Goal: Register for event/course

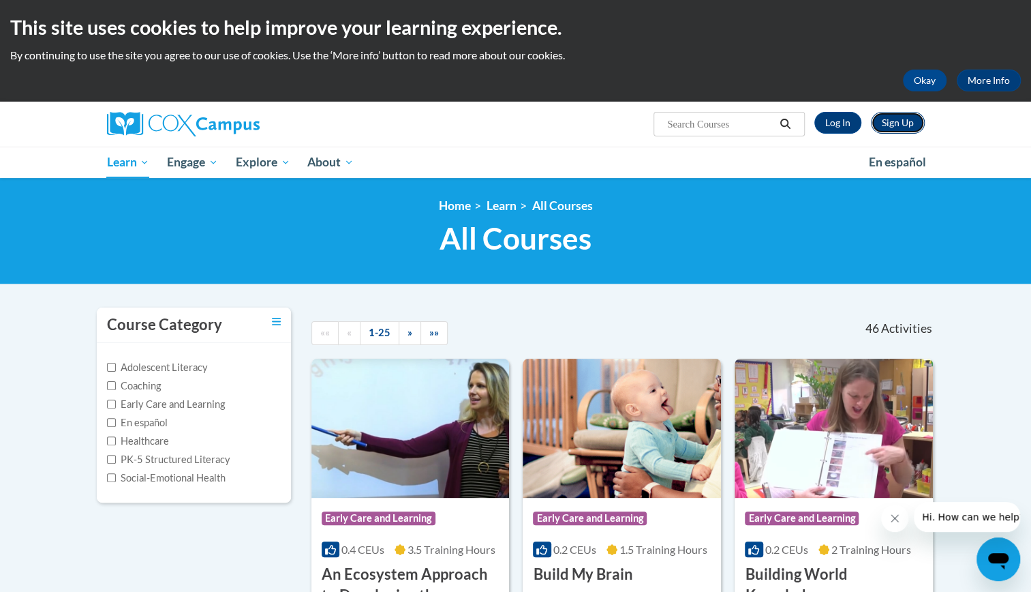
click at [900, 124] on link "Sign Up" at bounding box center [898, 123] width 54 height 22
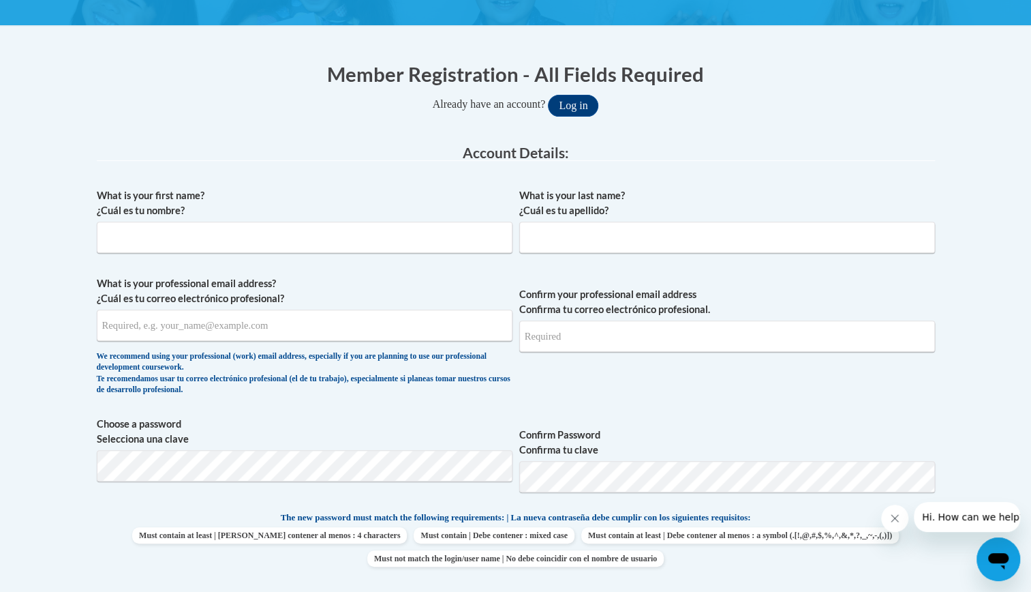
scroll to position [245, 0]
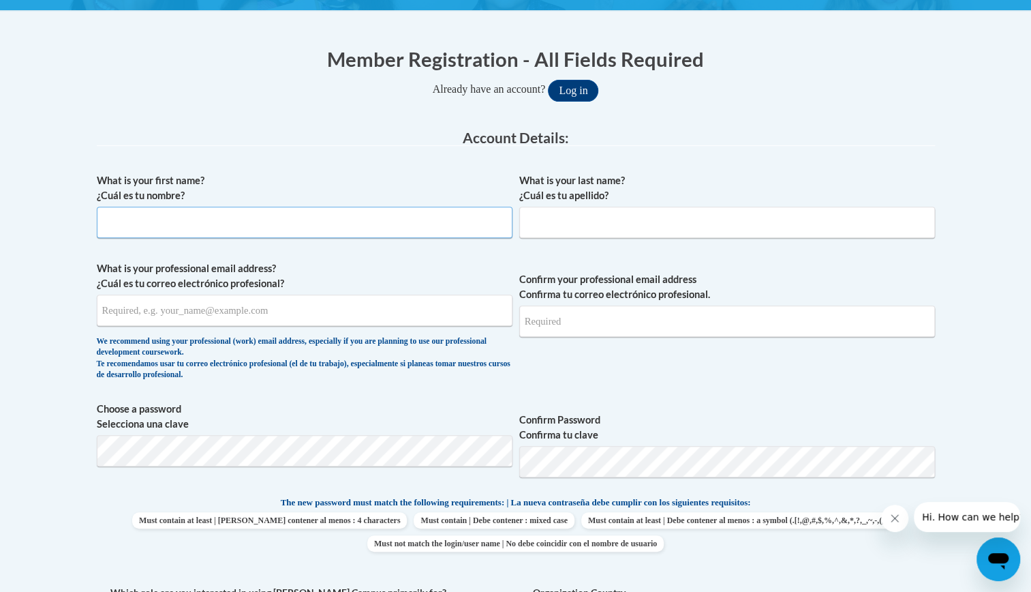
click at [384, 217] on input "What is your first name? ¿Cuál es tu nombre?" at bounding box center [305, 222] width 416 height 31
type input "Greta"
type input "Richardson"
type input "gretamichelle36@yahoo.com"
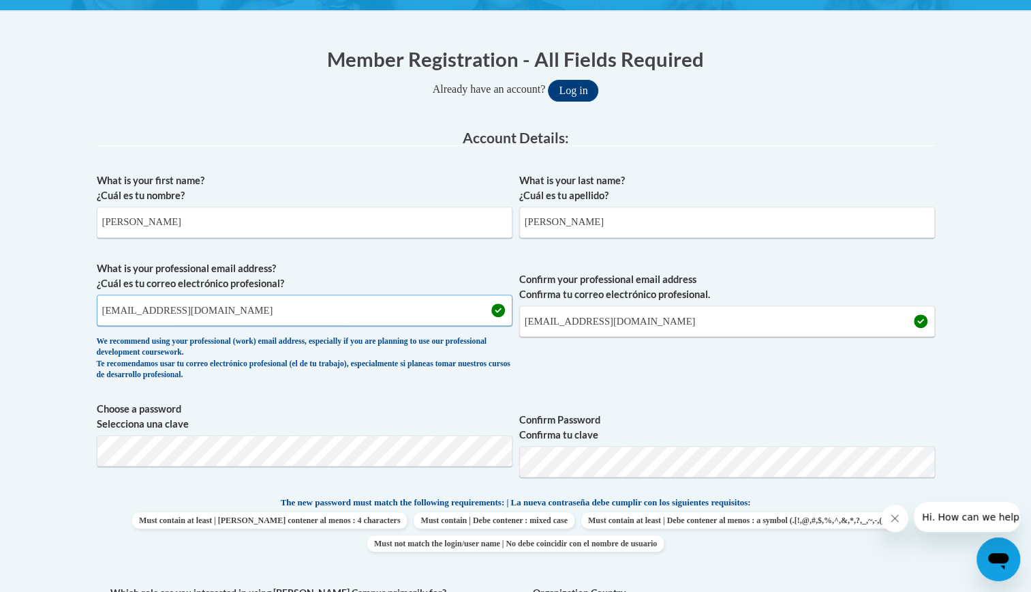
click at [338, 312] on input "gretamichelle36@yahoo.com" at bounding box center [305, 309] width 416 height 31
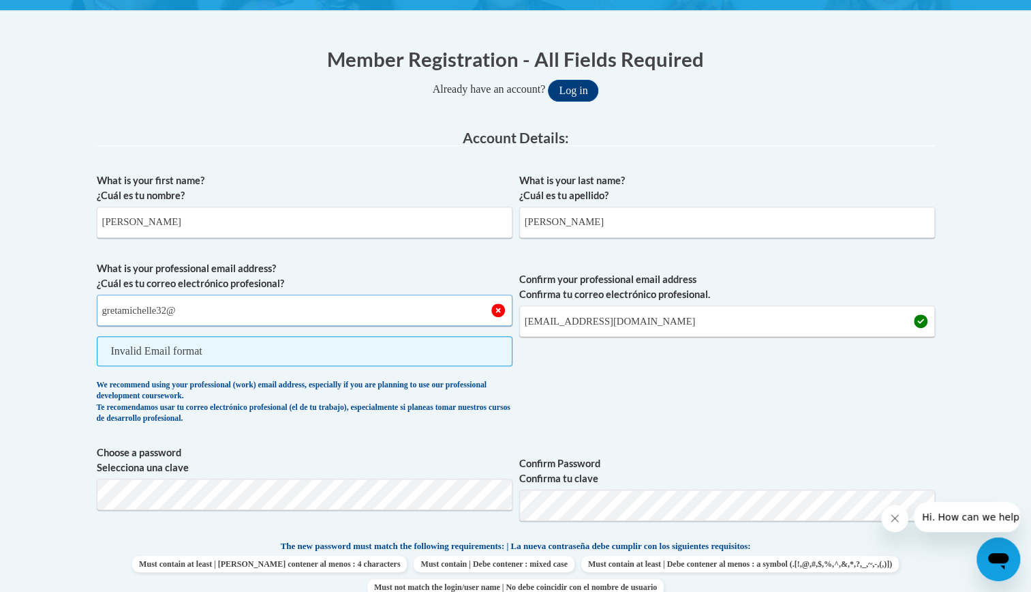
type input "gretamichelle32@gmail.com"
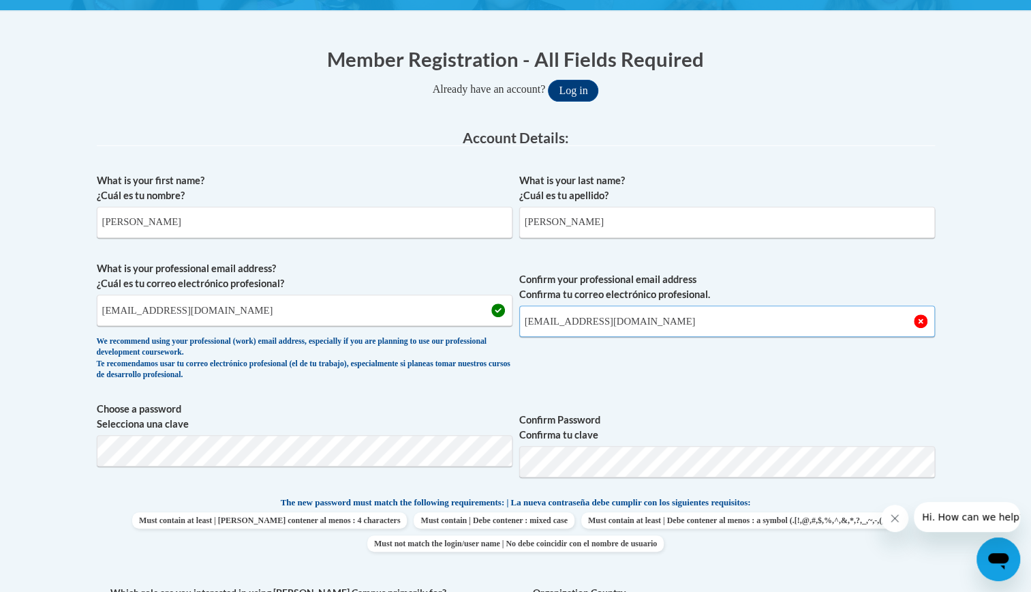
click at [706, 326] on input "gretamichelle36@yahoo.com" at bounding box center [727, 320] width 416 height 31
type input "gretamichelle32@gmail.com"
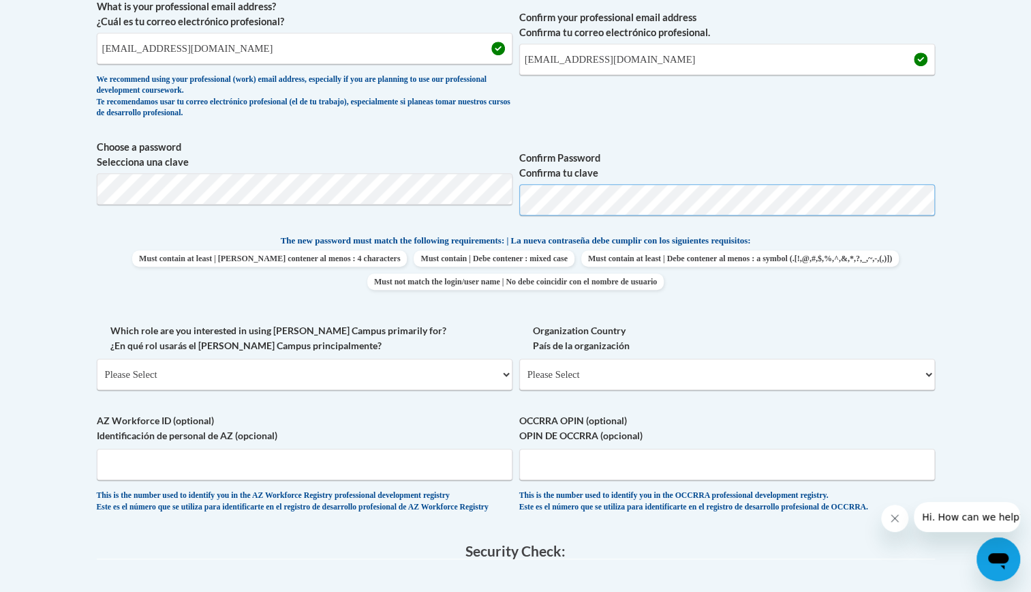
scroll to position [508, 0]
click at [504, 372] on select "Please Select College/University | Colegio/Universidad Community/Nonprofit Part…" at bounding box center [305, 372] width 416 height 31
select select "fbf2d438-af2f-41f8-98f1-81c410e29de3"
click at [97, 357] on select "Please Select College/University | Colegio/Universidad Community/Nonprofit Part…" at bounding box center [305, 372] width 416 height 31
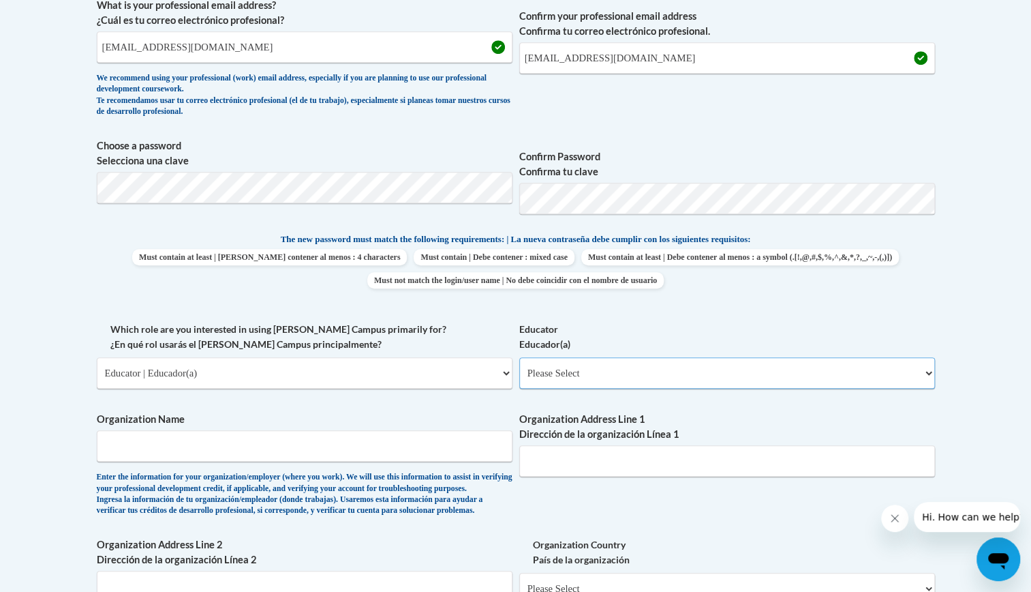
click at [928, 374] on select "Please Select Early Learning/Daycare Teacher/Family Home Care Provider | Maestr…" at bounding box center [727, 372] width 416 height 31
select select "5e2af403-4f2c-4e49-a02f-103e55d7b75b"
click at [519, 357] on select "Please Select Early Learning/Daycare Teacher/Family Home Care Provider | Maestr…" at bounding box center [727, 372] width 416 height 31
click at [457, 458] on input "Organization Name" at bounding box center [305, 445] width 416 height 31
type input "r"
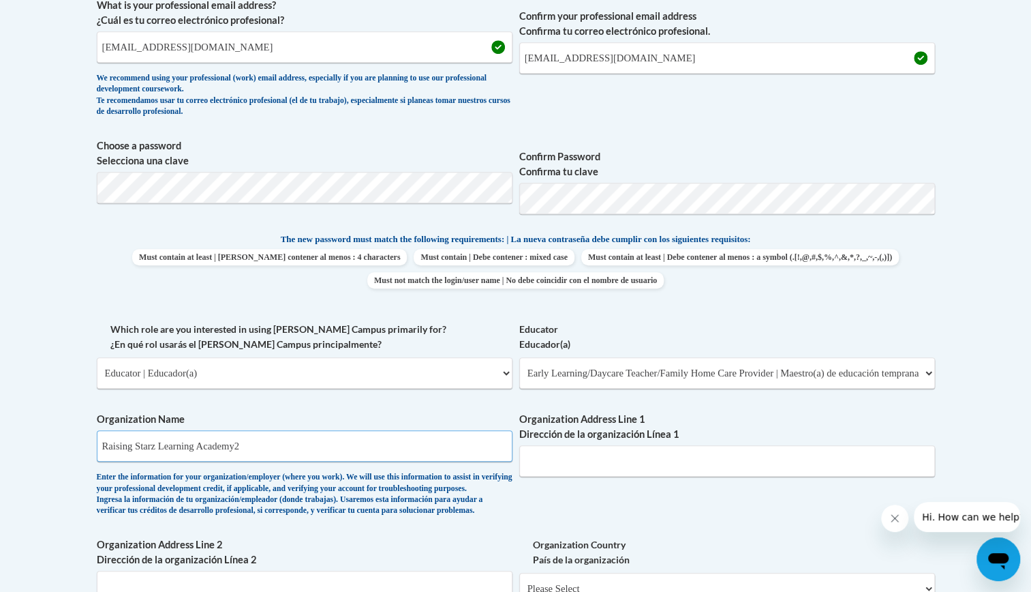
type input "Raising Starz Learning Academy2"
click at [588, 448] on input "Organization Address Line 1 Dirección de la organización Línea 1" at bounding box center [727, 460] width 416 height 31
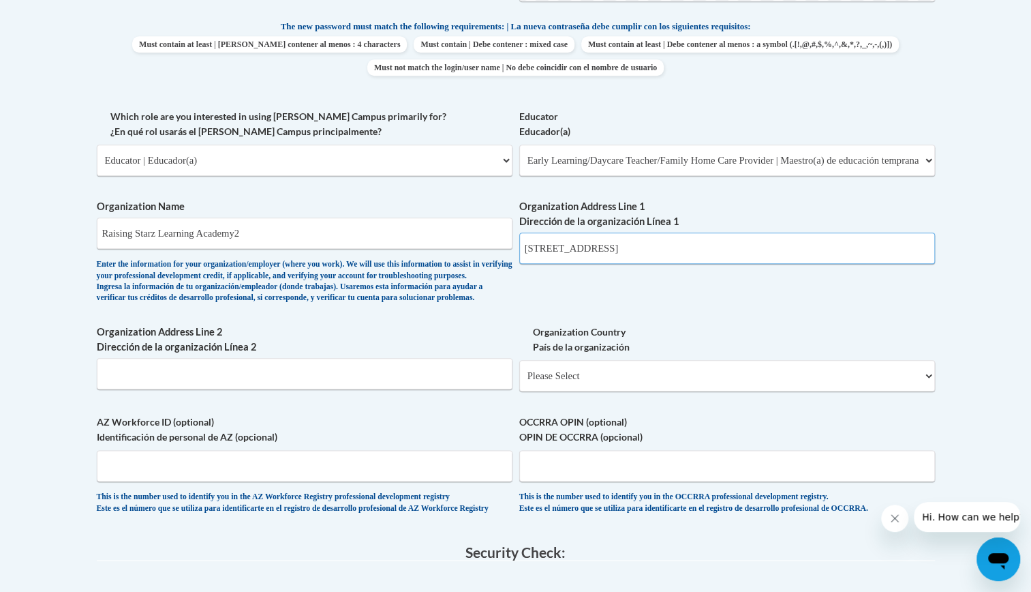
scroll to position [727, 0]
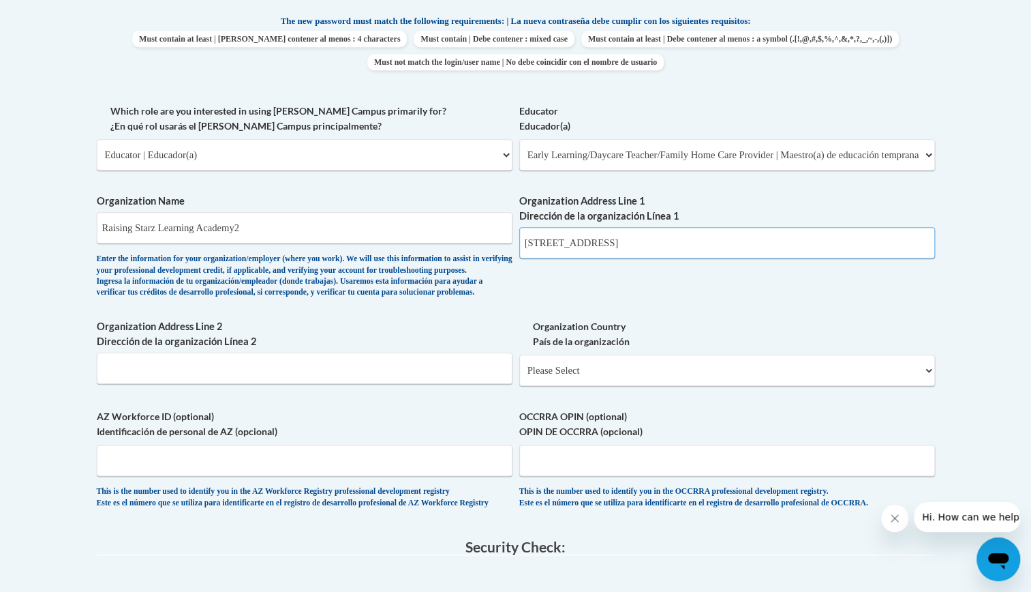
type input "227 Fairway Blvd"
click at [927, 386] on select "Please Select United States | Estados Unidos Outside of the United States | Fue…" at bounding box center [727, 369] width 416 height 31
select select "ad49bcad-a171-4b2e-b99c-48b446064914"
click at [519, 376] on select "Please Select United States | Estados Unidos Outside of the United States | Fue…" at bounding box center [727, 369] width 416 height 31
select select
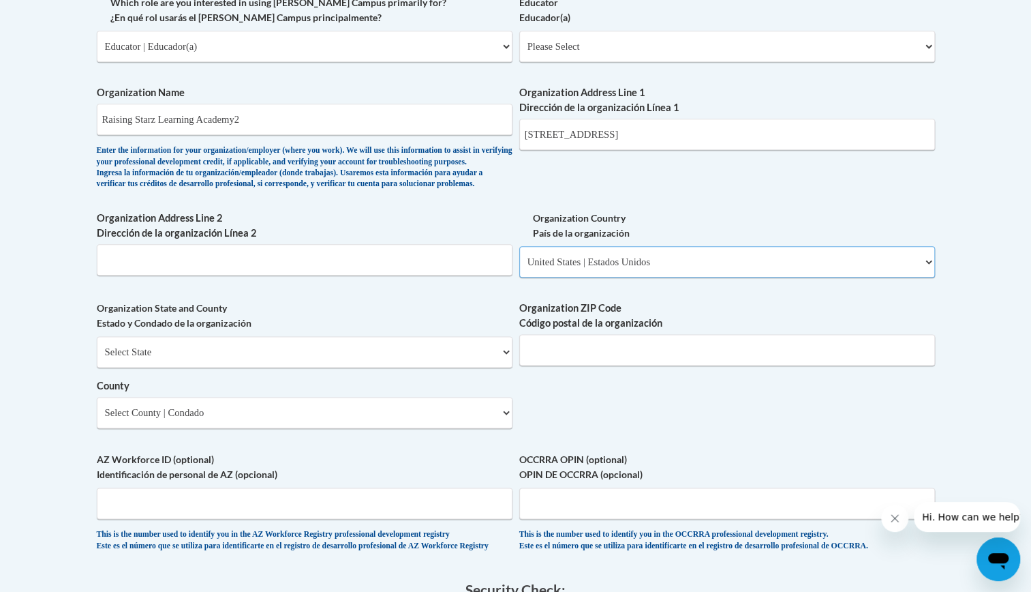
scroll to position [836, 0]
click at [504, 367] on select "Select State Alabama Alaska Arizona Arkansas California Colorado Connecticut De…" at bounding box center [305, 350] width 416 height 31
select select "Ohio"
click at [97, 357] on select "Select State Alabama Alaska Arizona Arkansas California Colorado Connecticut De…" at bounding box center [305, 350] width 416 height 31
click at [504, 427] on select "Select County Adams Allen Ashland Ashtabula Athens Auglaize Belmont Brown Butle…" at bounding box center [305, 411] width 416 height 31
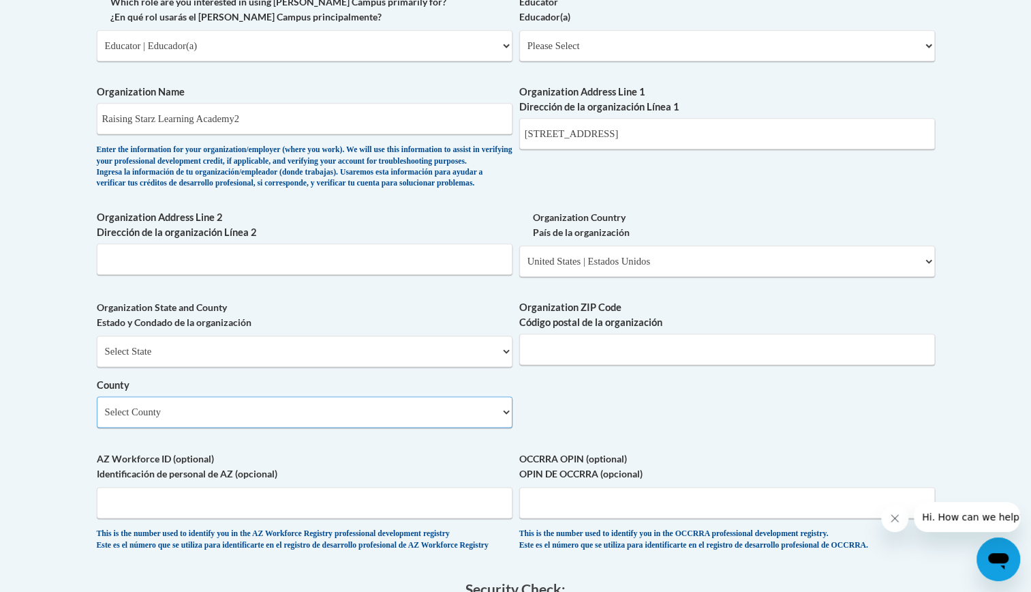
select select "Franklin"
click at [97, 418] on select "Select County Adams Allen Ashland Ashtabula Athens Auglaize Belmont Brown Butle…" at bounding box center [305, 411] width 416 height 31
click at [896, 365] on input "Organization ZIP Code Código postal de la organización" at bounding box center [727, 348] width 416 height 31
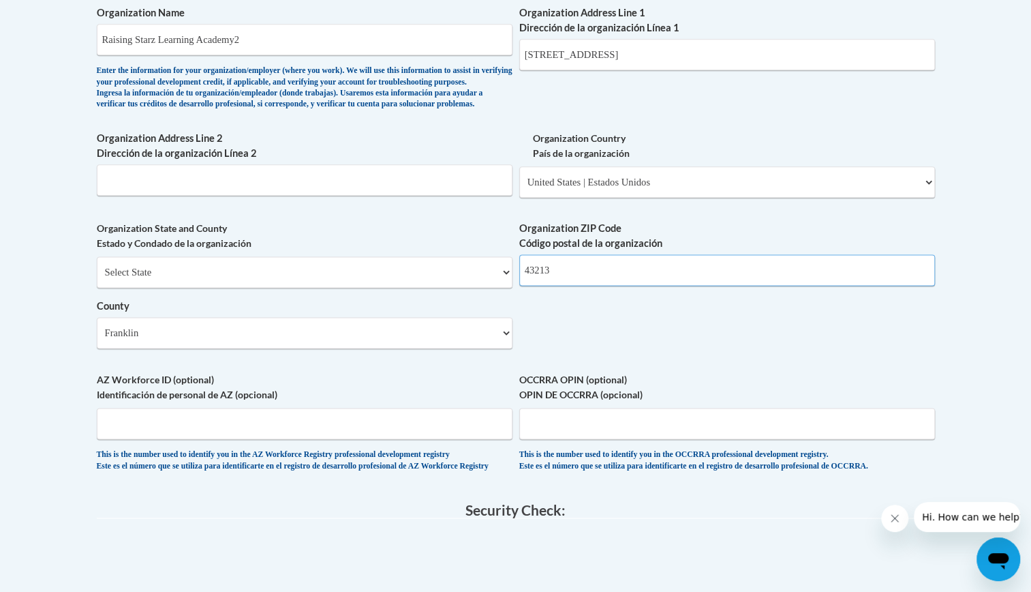
scroll to position [917, 0]
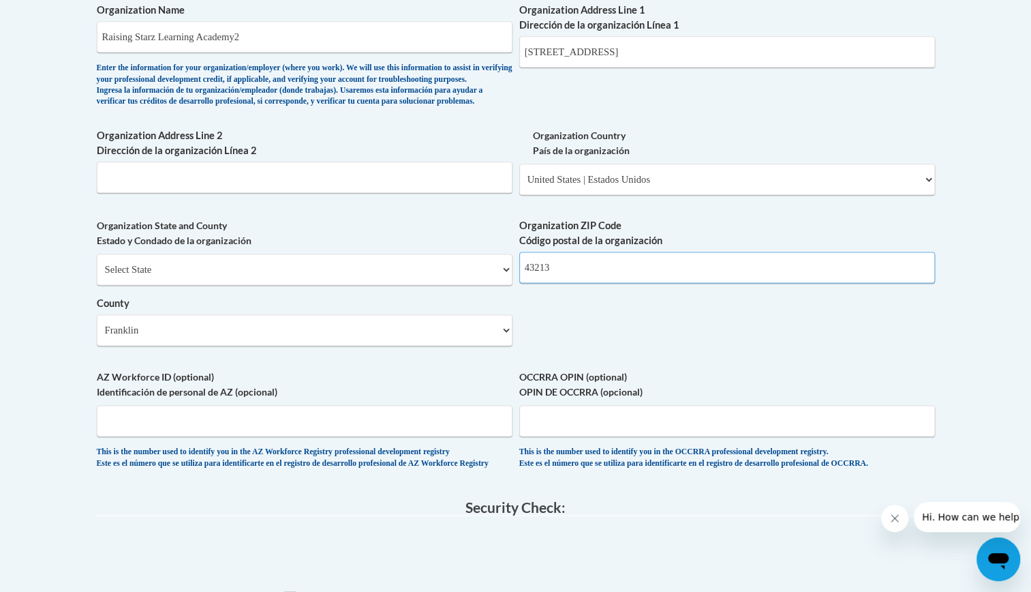
type input "43213"
click at [890, 436] on input "OCCRRA OPIN (optional) OPIN DE OCCRRA (opcional)" at bounding box center [727, 420] width 416 height 31
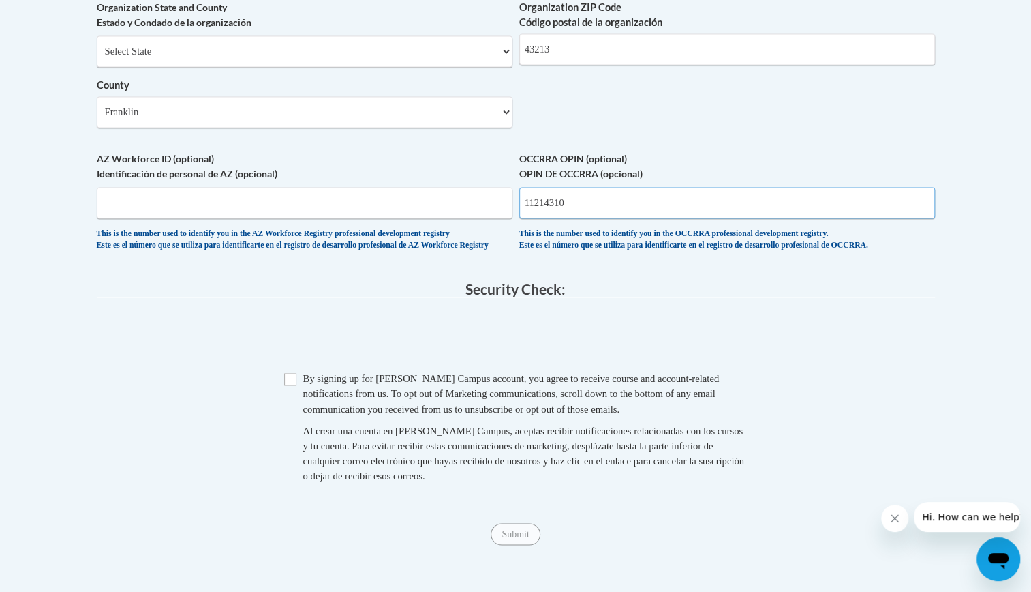
scroll to position [1136, 0]
type input "11214310"
click at [289, 385] on input "Checkbox" at bounding box center [290, 379] width 12 height 12
checkbox input "true"
click at [519, 545] on input "Submit" at bounding box center [515, 534] width 49 height 22
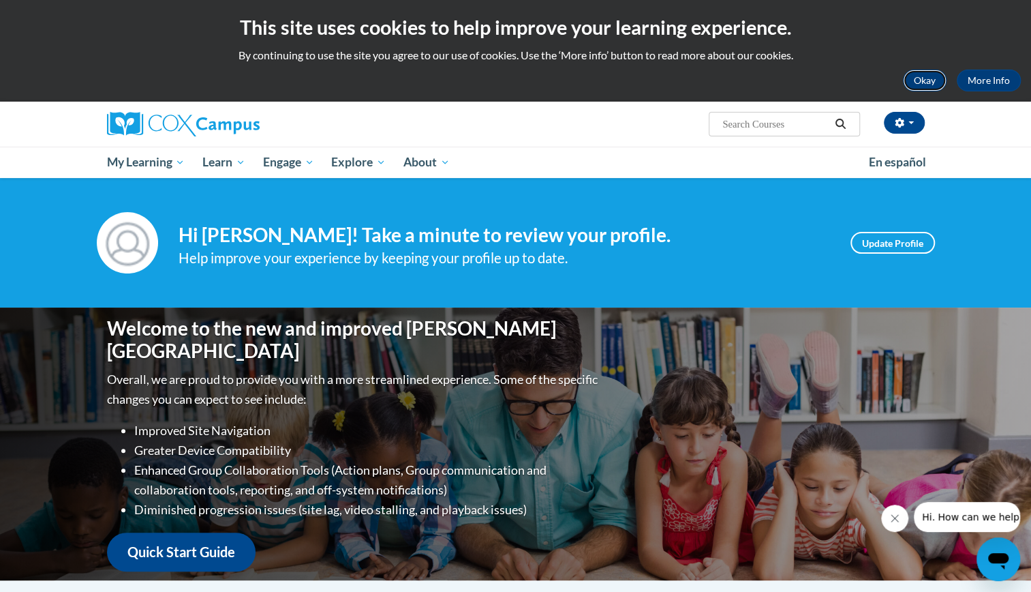
click at [928, 77] on button "Okay" at bounding box center [925, 81] width 44 height 22
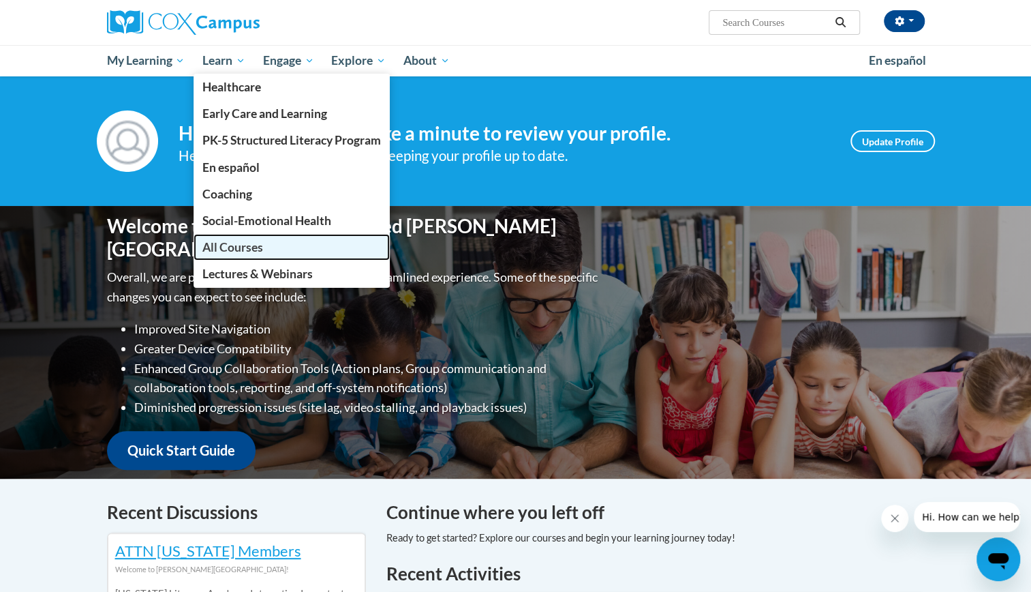
click at [236, 247] on span "All Courses" at bounding box center [232, 247] width 61 height 14
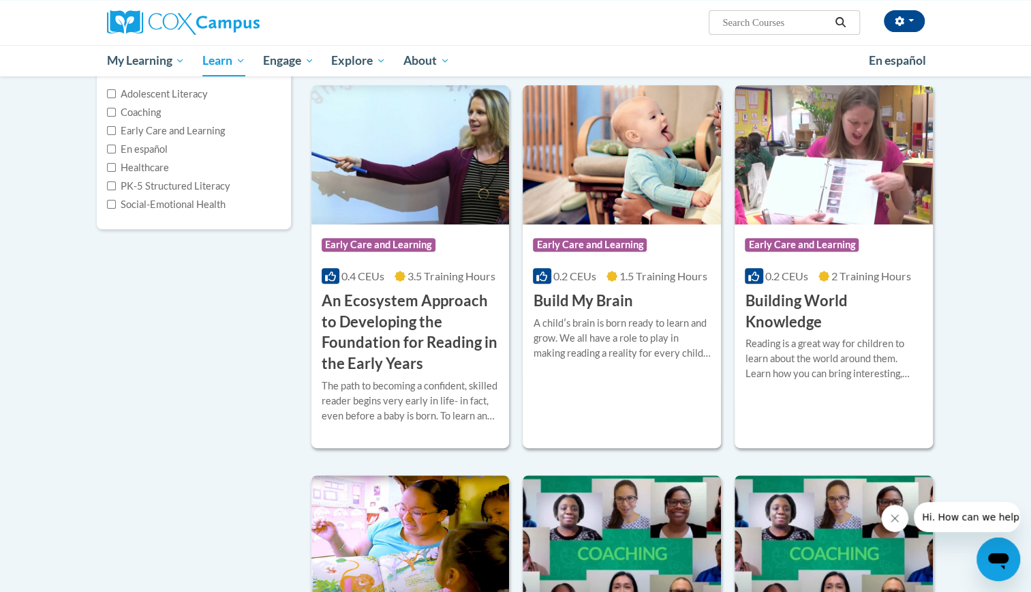
scroll to position [191, 0]
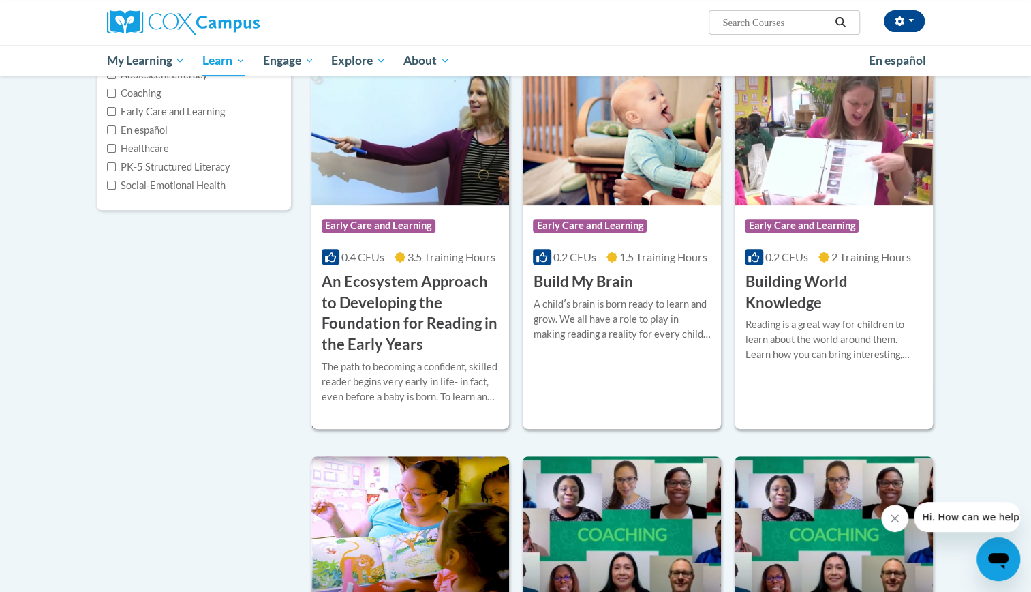
click at [440, 326] on h3 "An Ecosystem Approach to Developing the Foundation for Reading in the Early Yea…" at bounding box center [411, 313] width 178 height 84
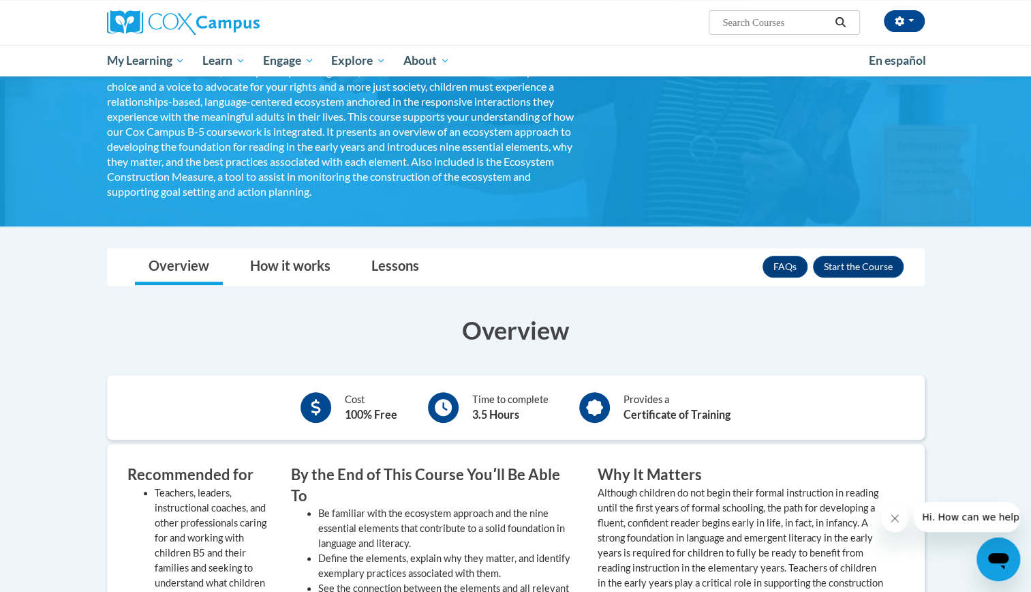
scroll to position [164, 0]
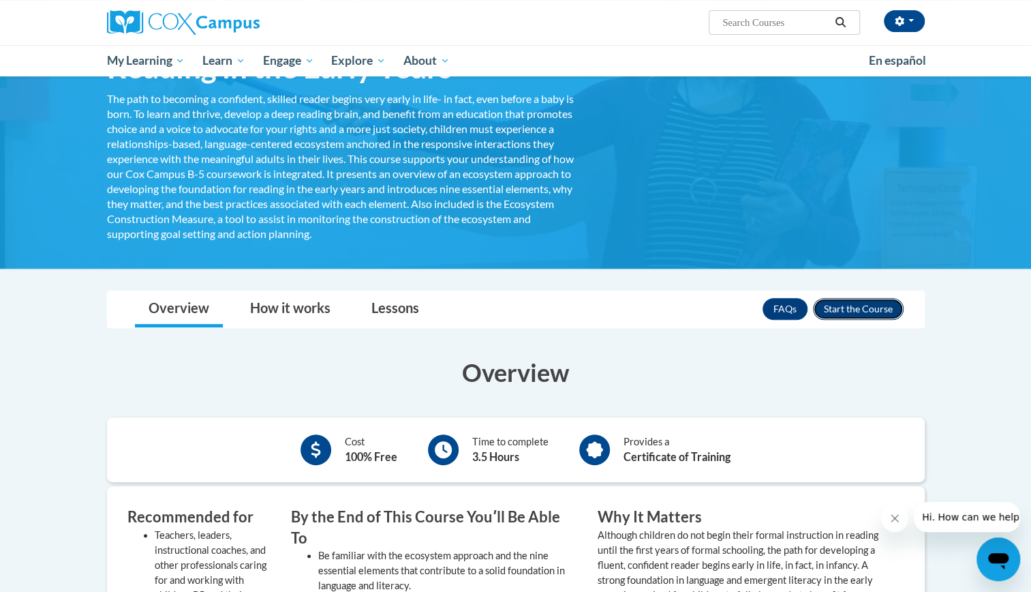
click at [862, 311] on button "Enroll" at bounding box center [858, 309] width 91 height 22
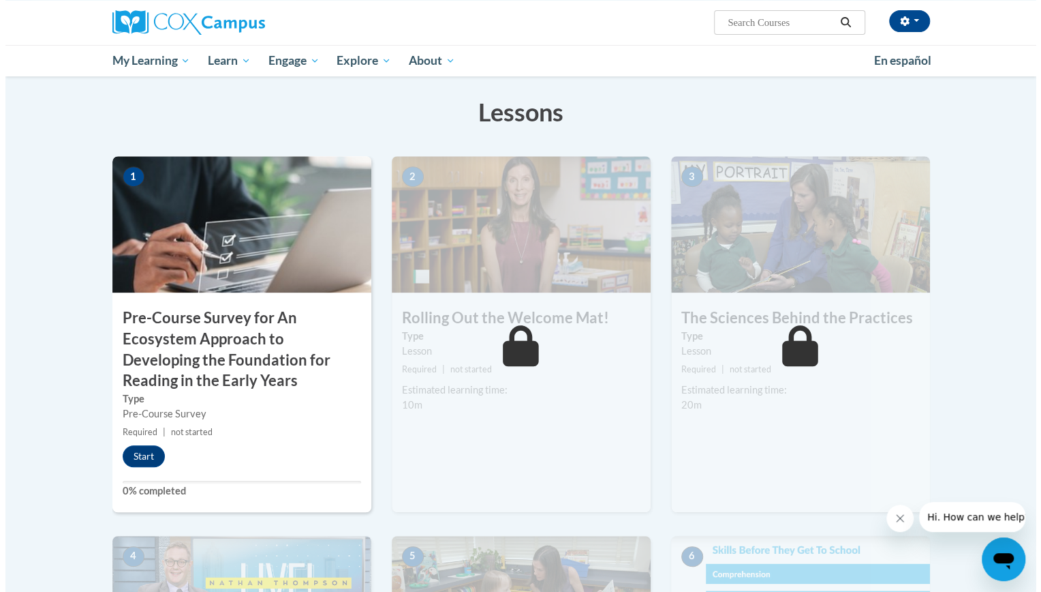
scroll to position [252, 0]
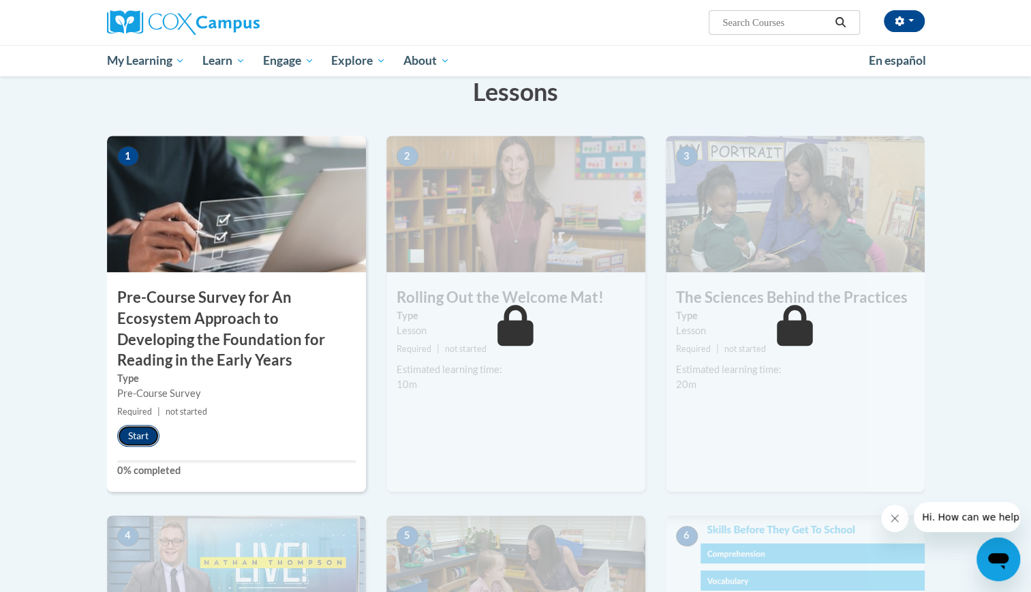
click at [140, 431] on button "Start" at bounding box center [138, 436] width 42 height 22
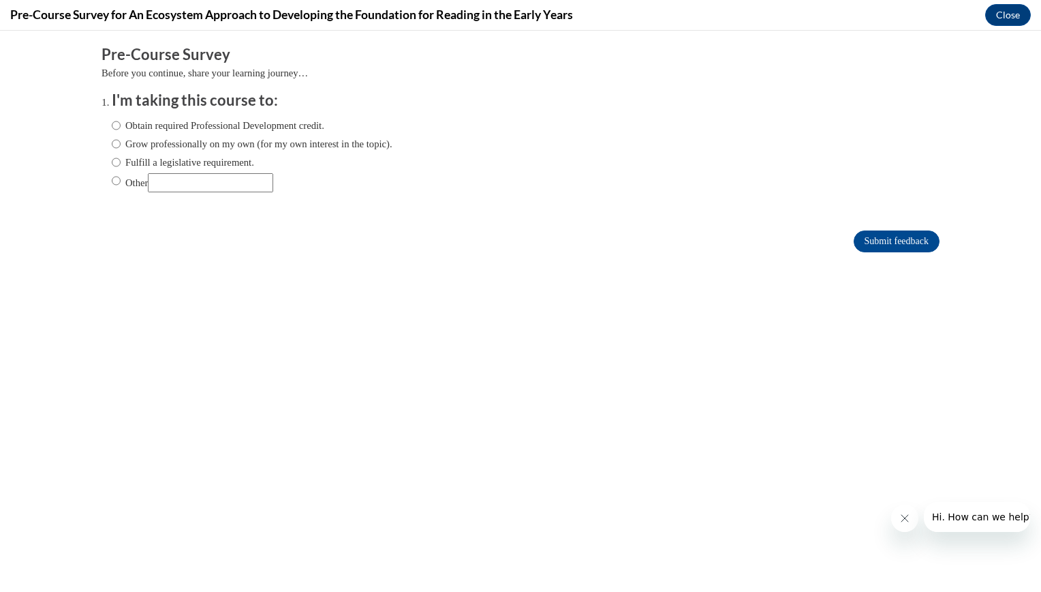
scroll to position [0, 0]
click at [112, 142] on input "Grow professionally on my own (for my own interest in the topic)." at bounding box center [116, 143] width 9 height 15
radio input "true"
click at [892, 237] on input "Submit feedback" at bounding box center [897, 241] width 86 height 22
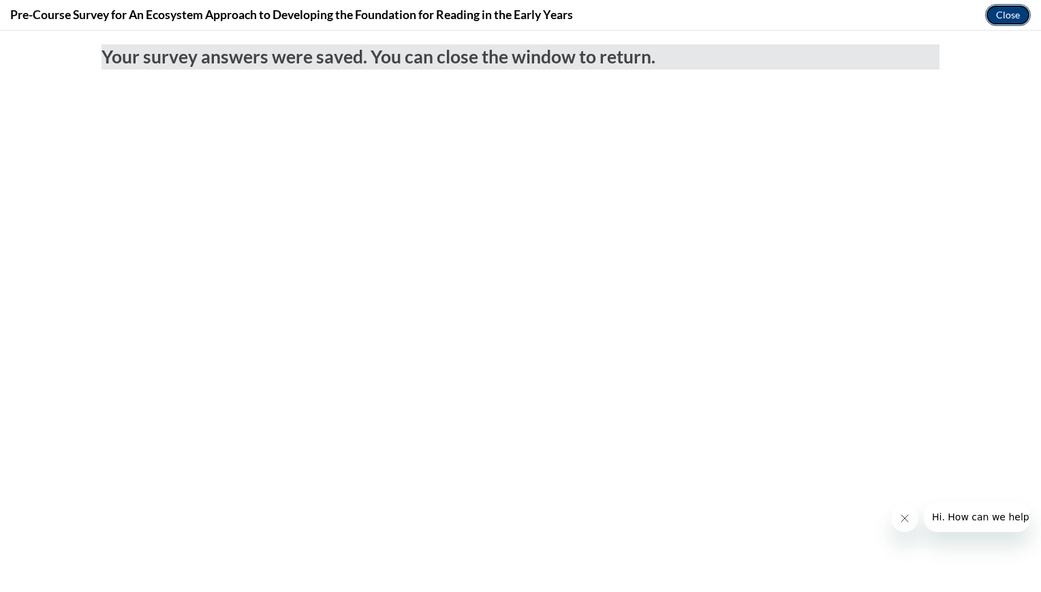
click at [1006, 18] on button "Close" at bounding box center [1009, 15] width 46 height 22
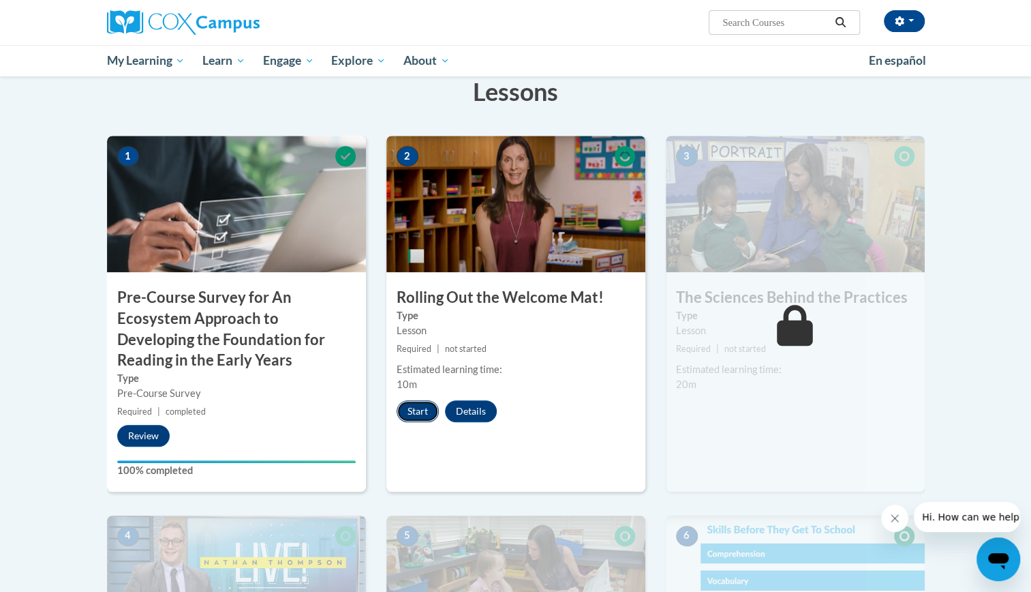
click at [422, 407] on button "Start" at bounding box center [418, 411] width 42 height 22
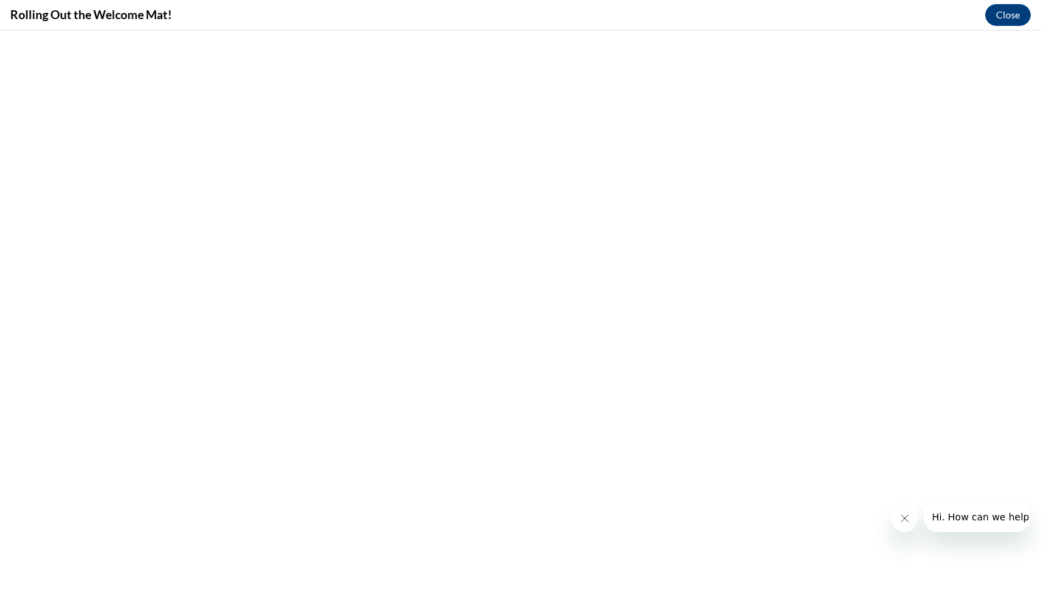
click at [899, 521] on icon "Close message from company" at bounding box center [904, 518] width 11 height 11
click at [1007, 16] on button "Close" at bounding box center [1009, 15] width 46 height 22
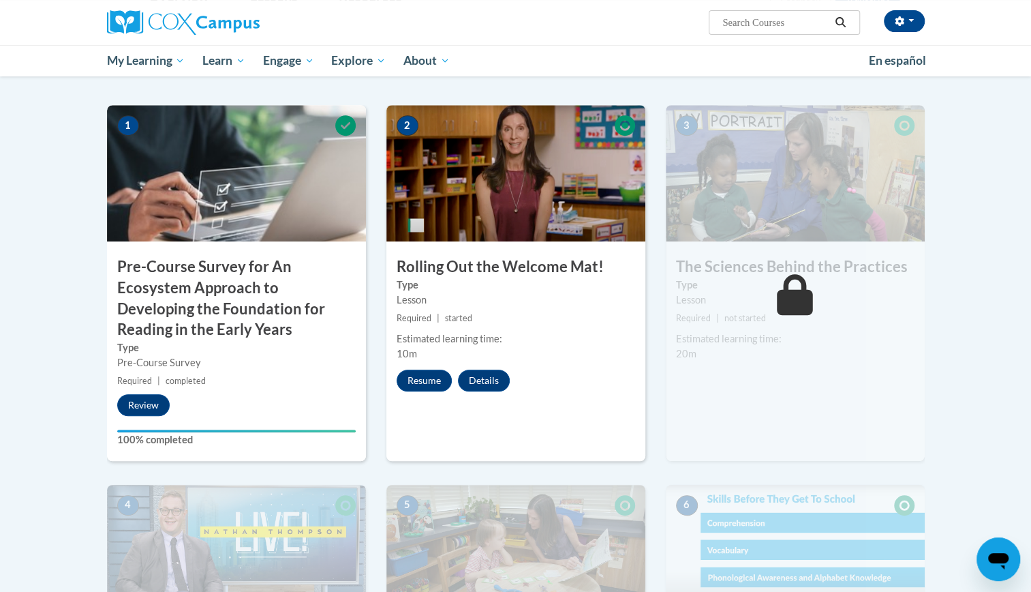
scroll to position [285, 0]
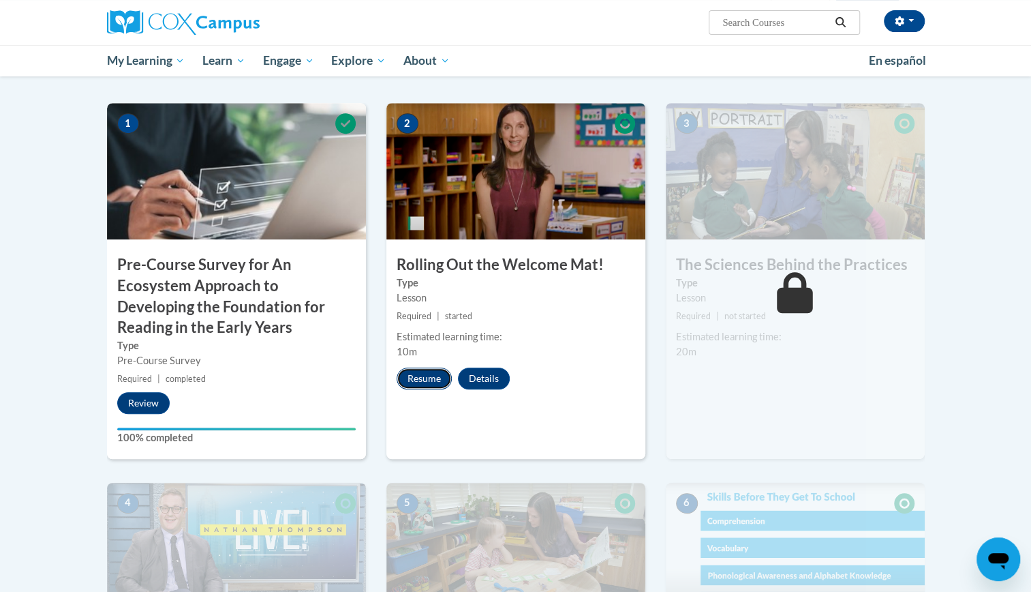
click at [426, 373] on button "Resume" at bounding box center [424, 378] width 55 height 22
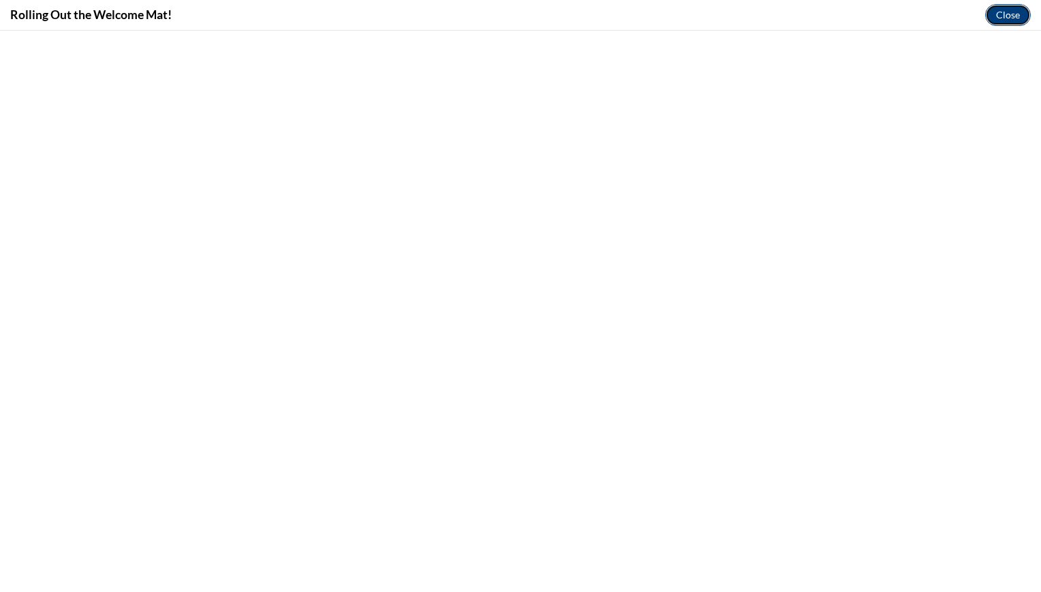
click at [1003, 18] on button "Close" at bounding box center [1009, 15] width 46 height 22
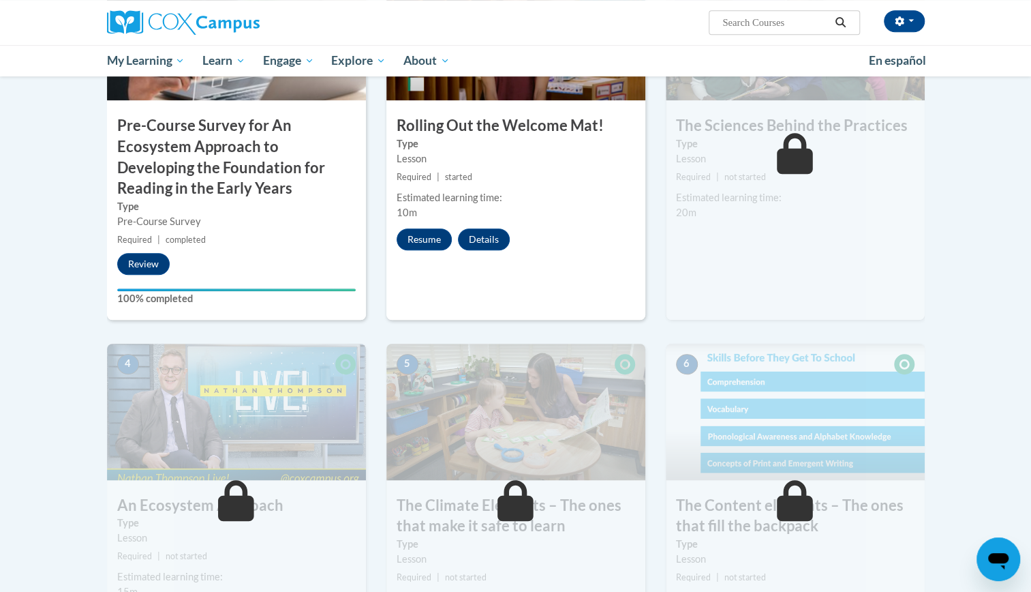
scroll to position [448, 0]
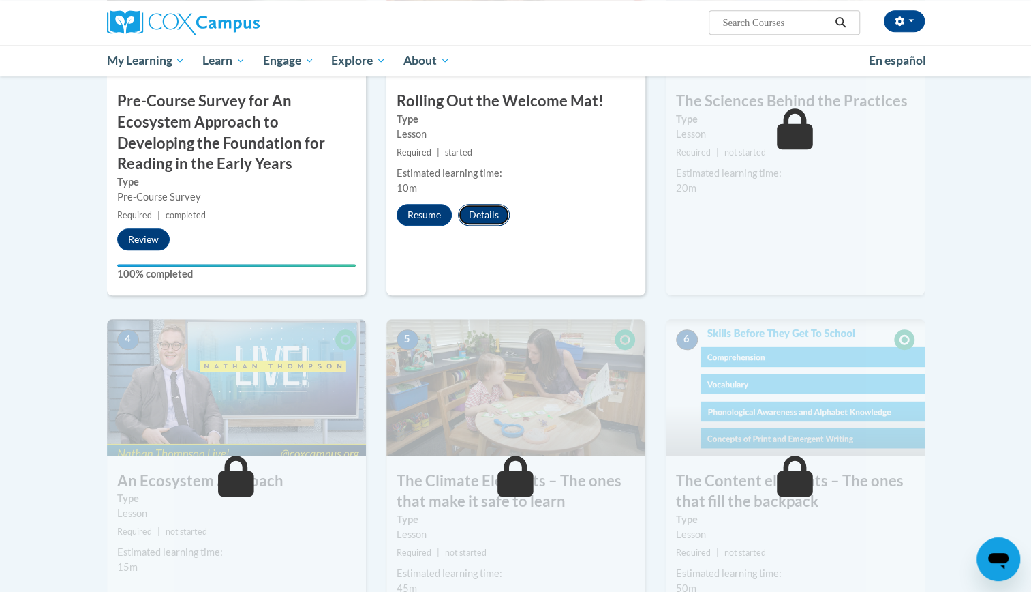
click at [473, 214] on button "Details" at bounding box center [484, 215] width 52 height 22
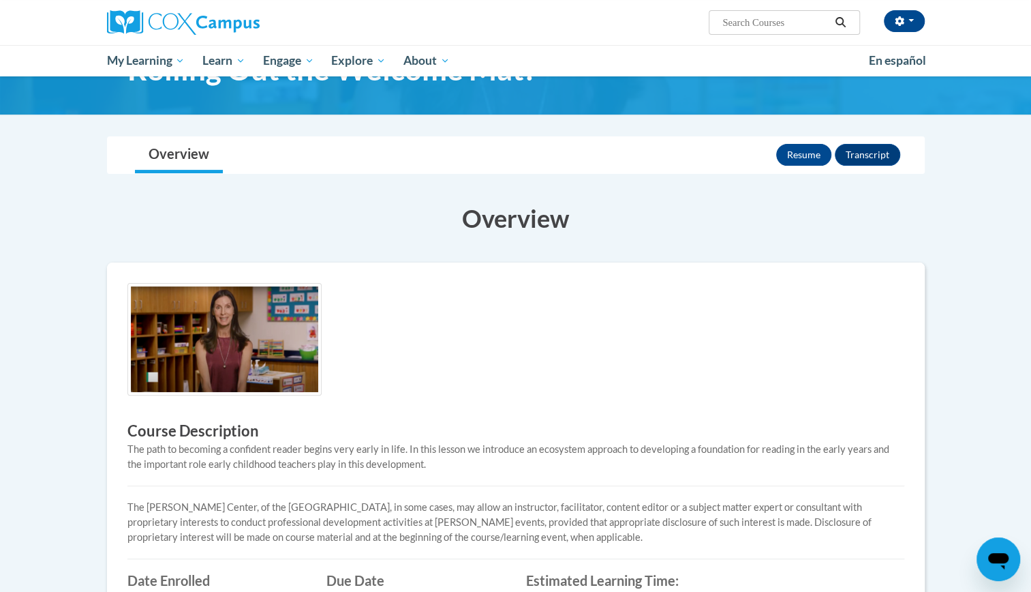
scroll to position [60, 0]
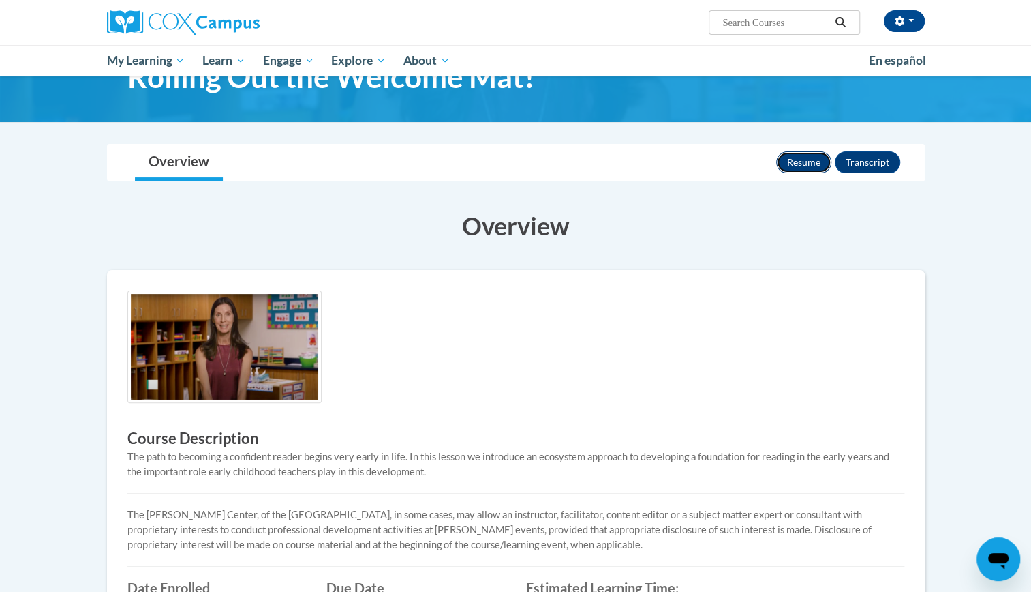
click at [799, 162] on button "Resume" at bounding box center [803, 162] width 55 height 22
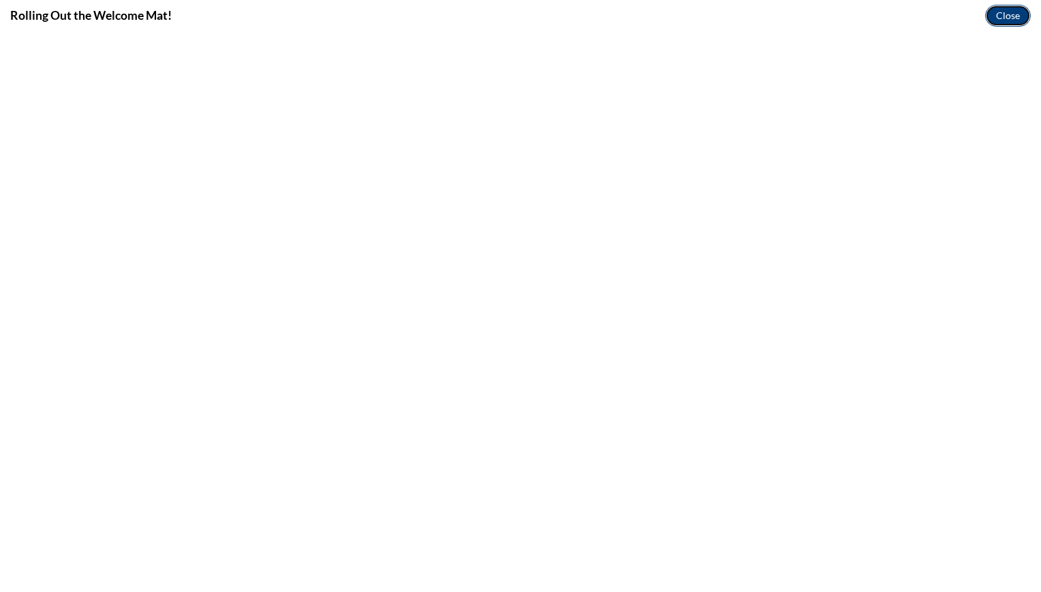
click at [1003, 11] on button "Close" at bounding box center [1009, 16] width 46 height 22
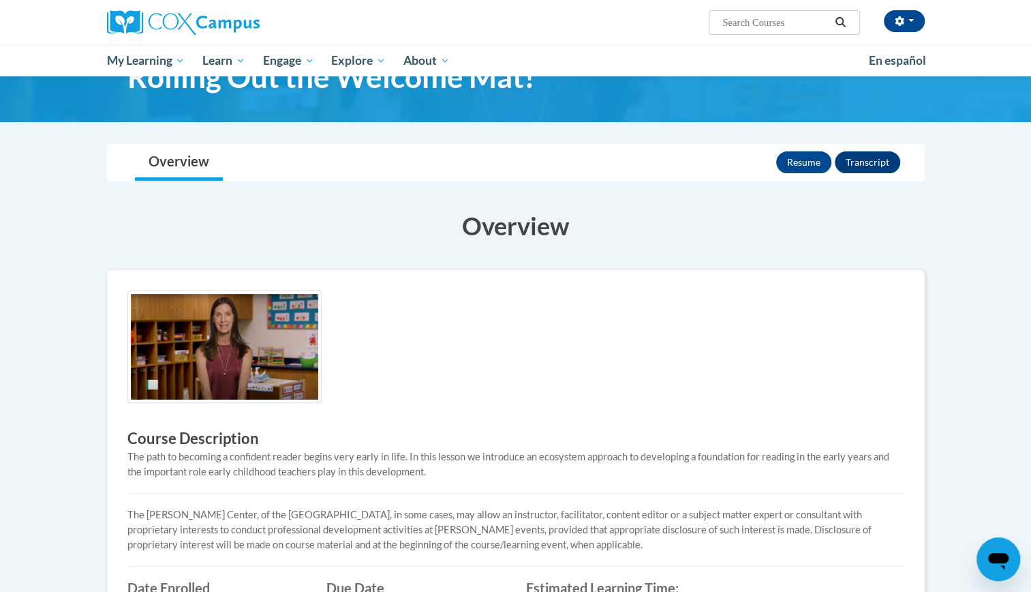
click at [1005, 23] on div "Greta Richardson (Eastern Daylight Time GMT-0400 ) My Profile Inbox My Transcri…" at bounding box center [515, 38] width 1031 height 76
click at [1011, 23] on div "Greta Richardson (Eastern Daylight Time GMT-0400 ) My Profile Inbox My Transcri…" at bounding box center [515, 38] width 1031 height 76
click at [1005, 18] on div "Greta Richardson (Eastern Daylight Time GMT-0400 ) My Profile Inbox My Transcri…" at bounding box center [515, 38] width 1031 height 76
click at [1014, 18] on div "Greta Richardson (Eastern Daylight Time GMT-0400 ) My Profile Inbox My Transcri…" at bounding box center [515, 38] width 1031 height 76
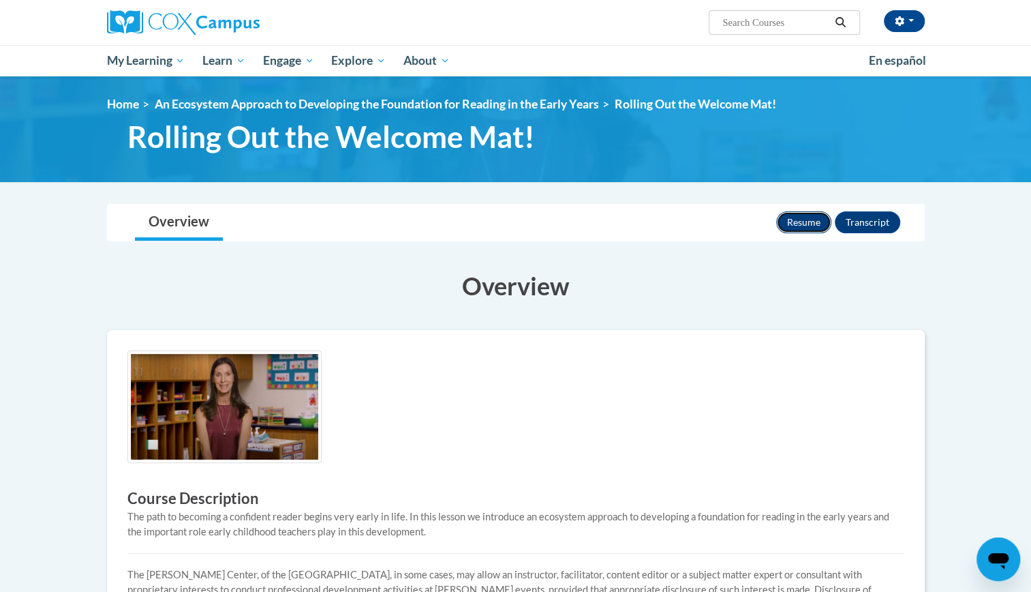
click at [810, 219] on button "Resume" at bounding box center [803, 222] width 55 height 22
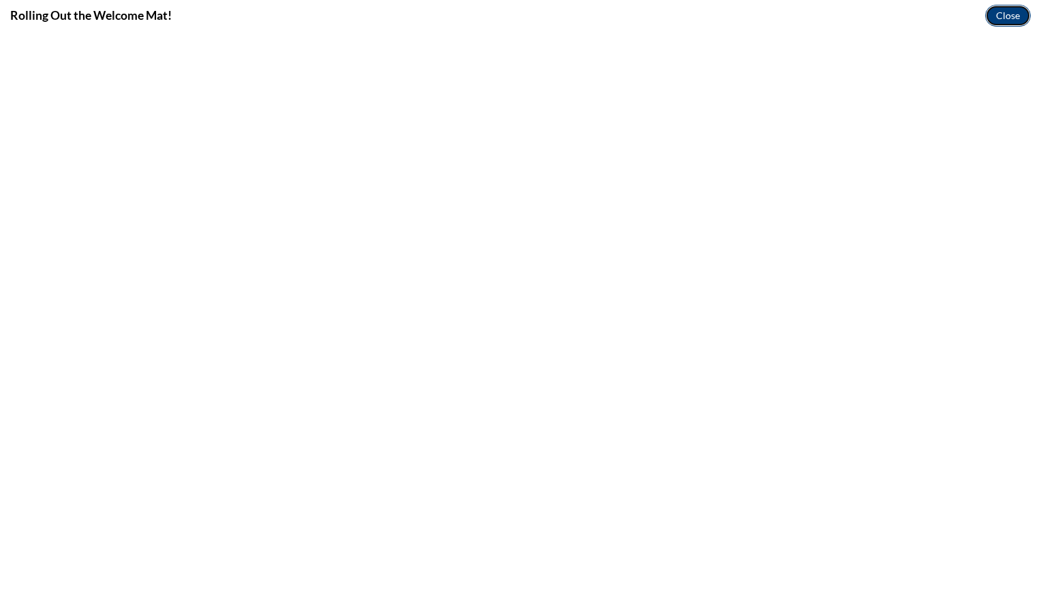
click at [1006, 15] on button "Close" at bounding box center [1009, 16] width 46 height 22
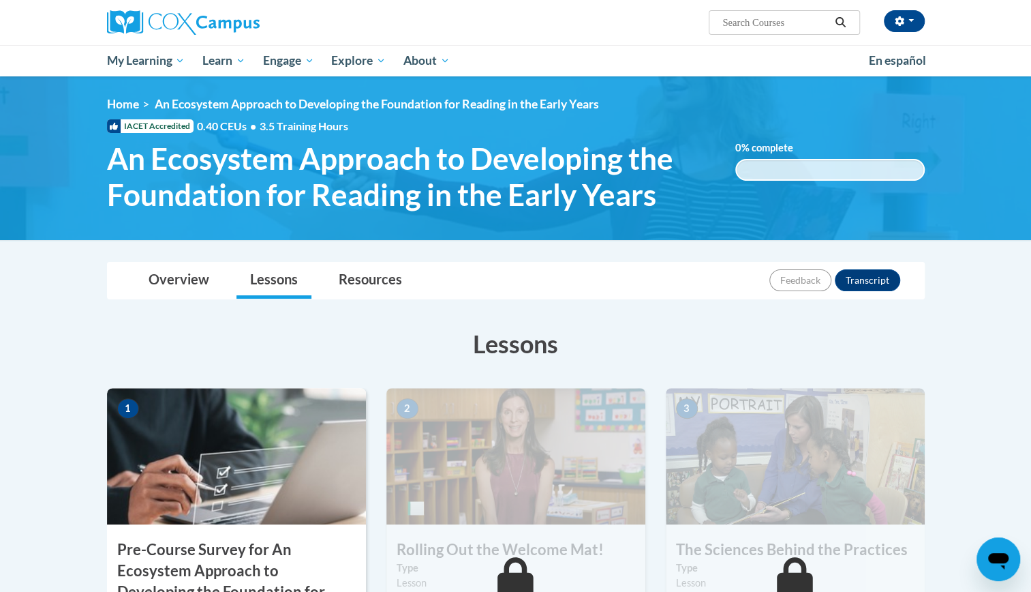
click at [783, 168] on div "0.001% complete 0.001%" at bounding box center [829, 170] width 189 height 22
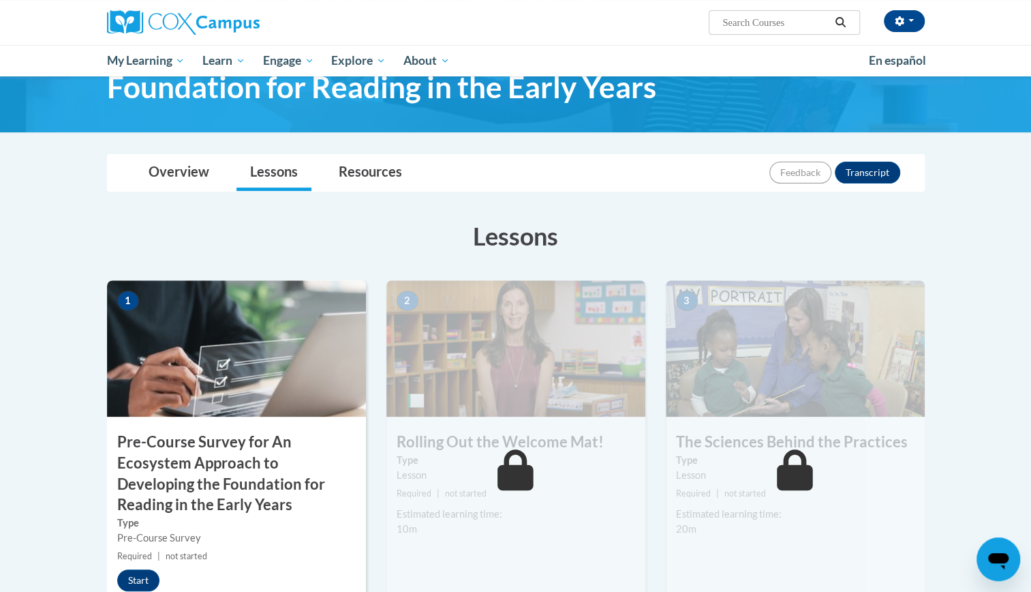
scroll to position [109, 0]
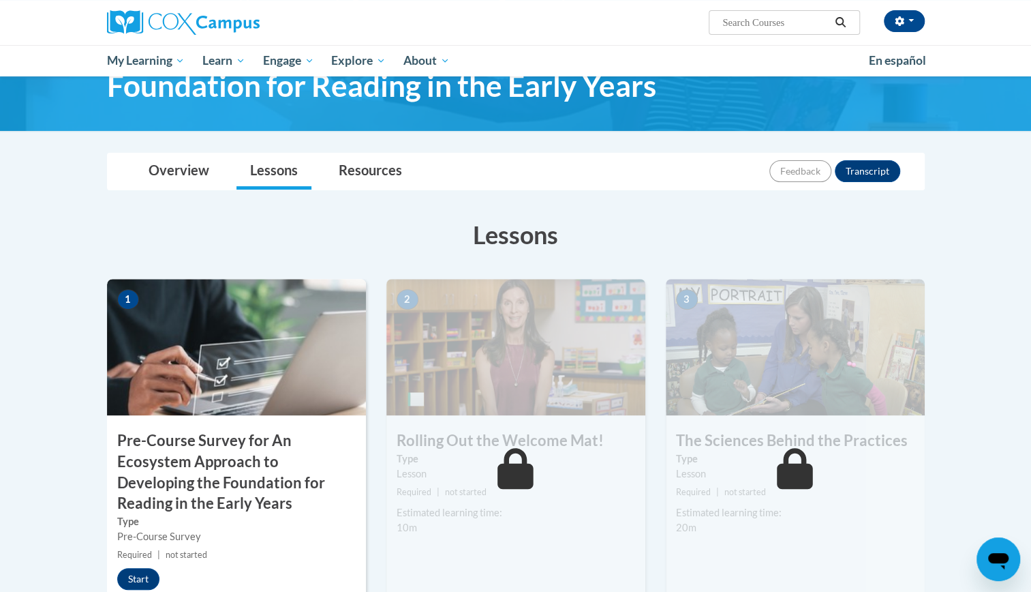
click at [266, 465] on h3 "Pre-Course Survey for An Ecosystem Approach to Developing the Foundation for Re…" at bounding box center [236, 472] width 259 height 84
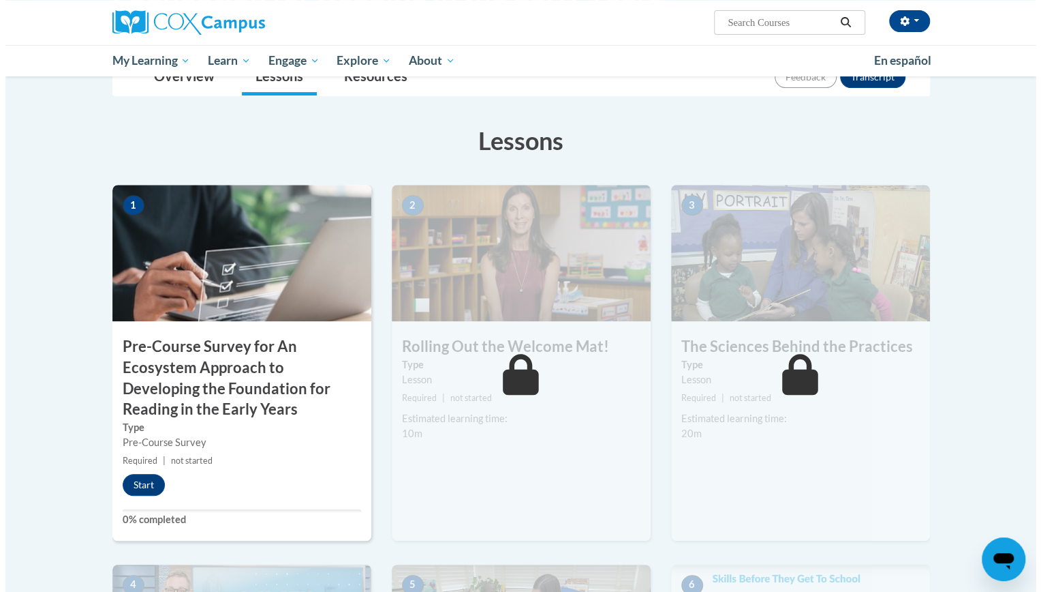
scroll to position [207, 0]
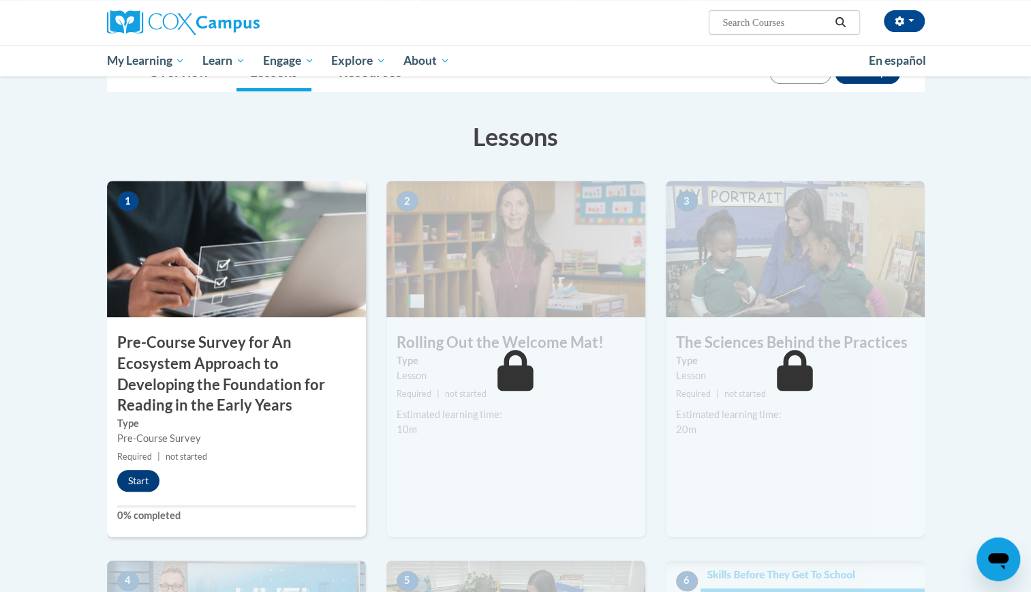
click at [140, 480] on button "Start" at bounding box center [138, 481] width 42 height 22
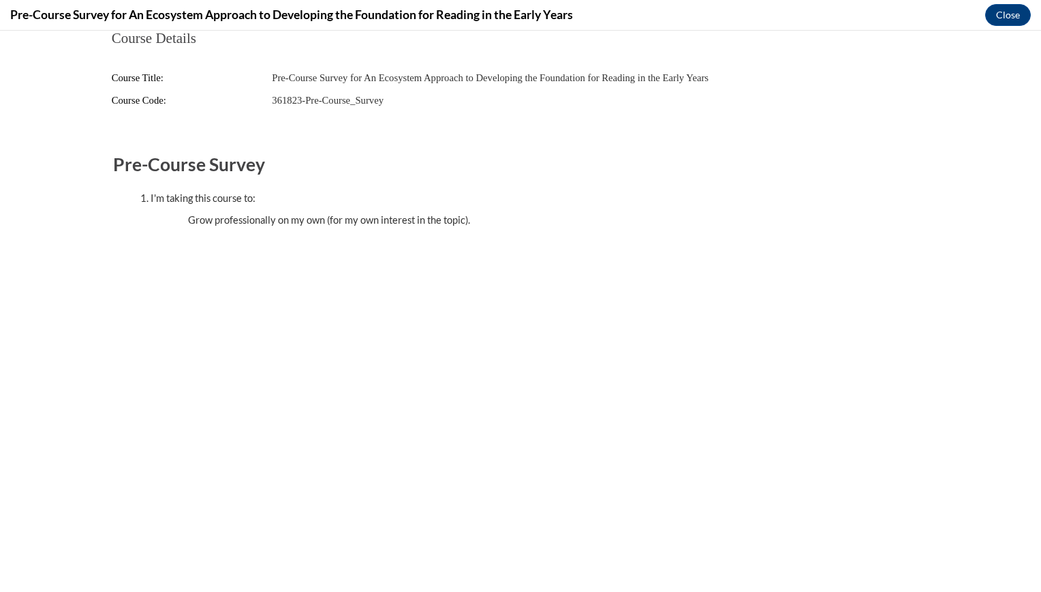
scroll to position [0, 0]
click at [1020, 12] on button "Close" at bounding box center [1009, 15] width 46 height 22
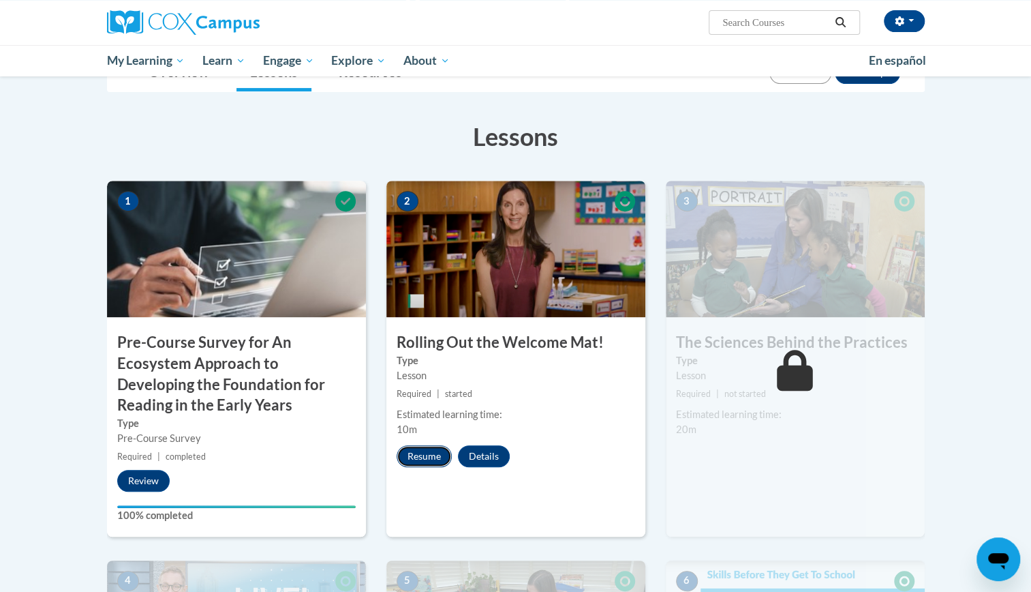
click at [436, 453] on button "Resume" at bounding box center [424, 456] width 55 height 22
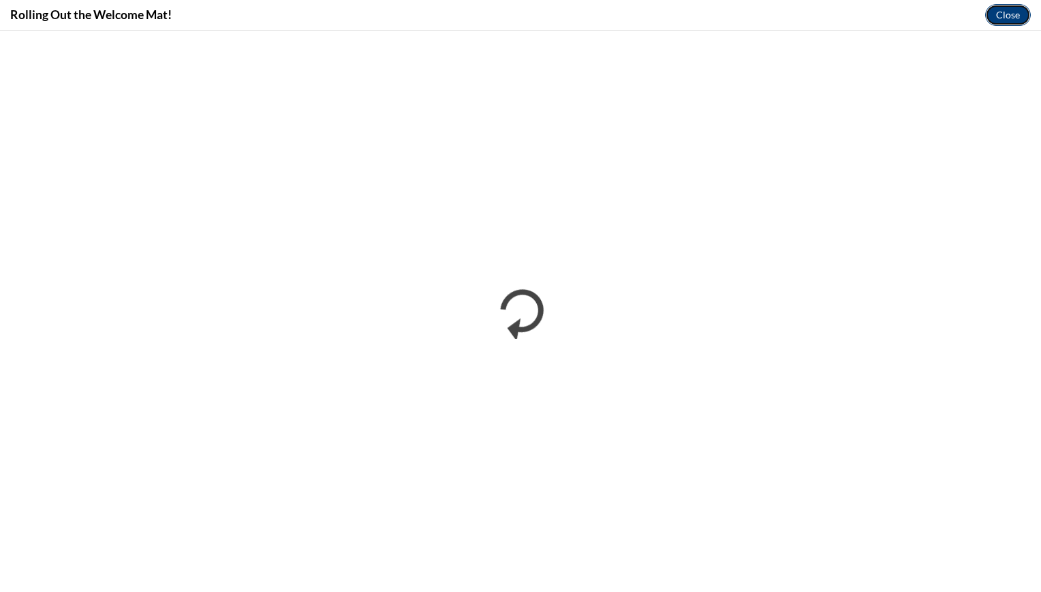
click at [1013, 18] on button "Close" at bounding box center [1009, 15] width 46 height 22
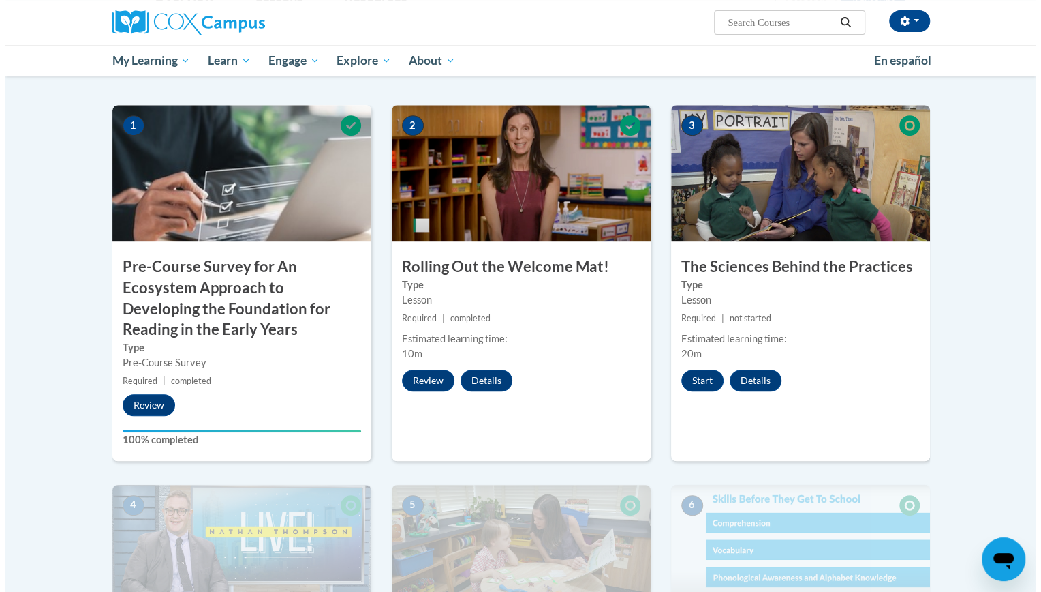
scroll to position [275, 0]
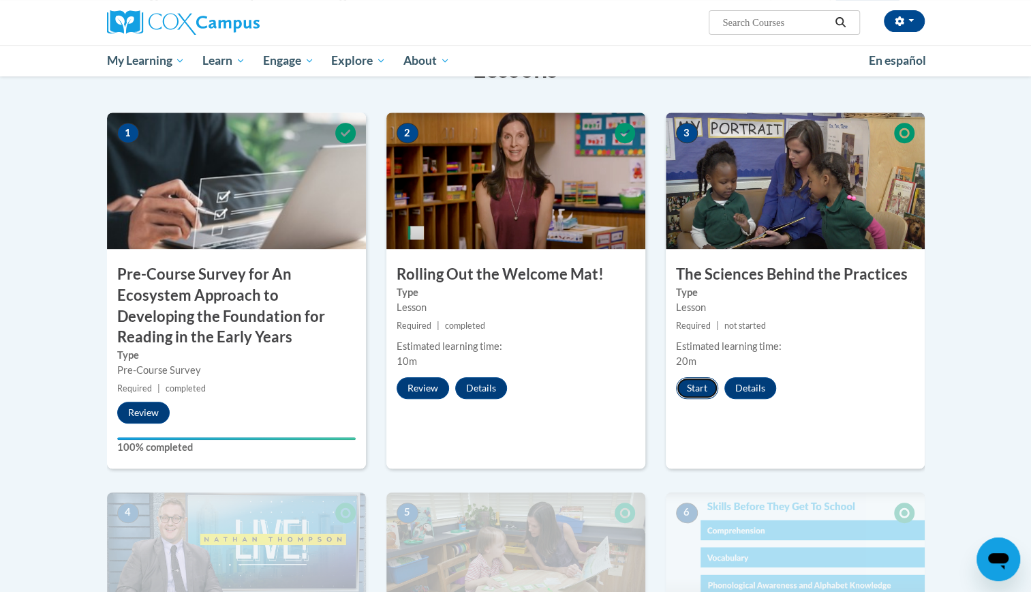
click at [694, 391] on button "Start" at bounding box center [697, 388] width 42 height 22
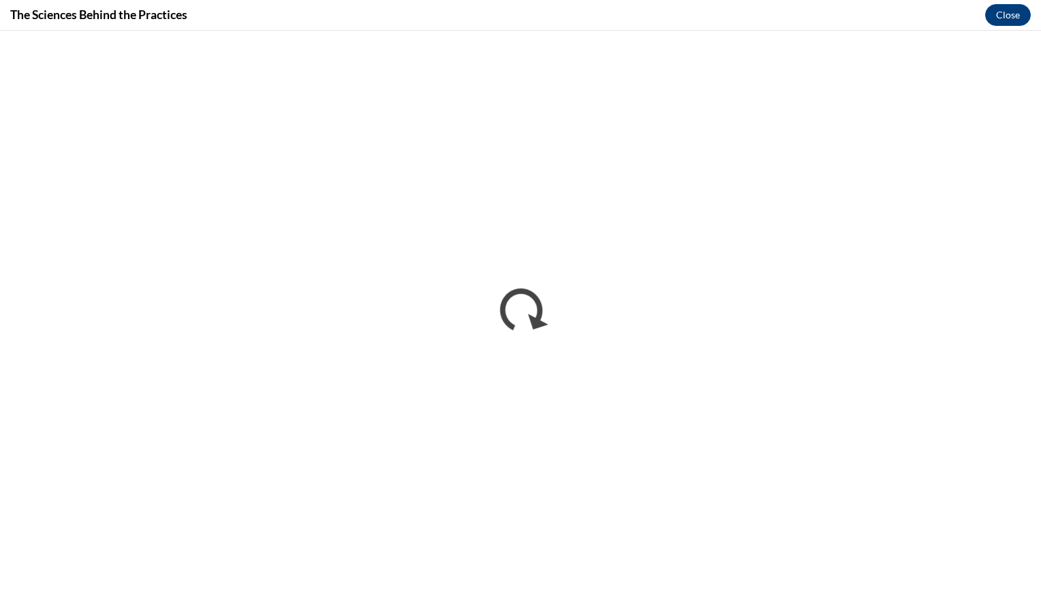
scroll to position [0, 0]
